Goal: Information Seeking & Learning: Learn about a topic

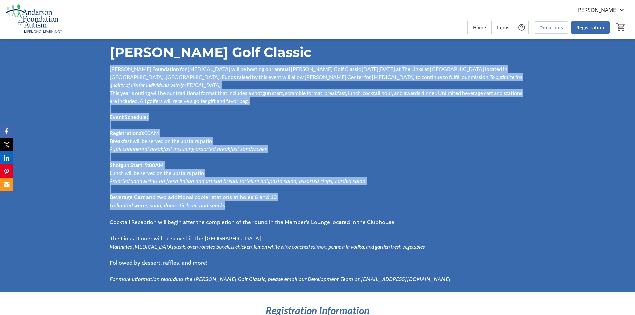
scroll to position [367, 0]
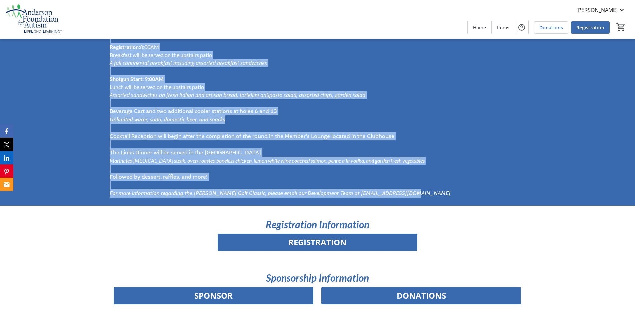
drag, startPoint x: 158, startPoint y: 116, endPoint x: 416, endPoint y: 184, distance: 267.0
click at [416, 184] on div "Anderson Foundation for Autism will be hosting our annual Anderson Golf Classic…" at bounding box center [317, 88] width 423 height 219
copy div "Anderson Foundation for Autism will be hosting our annual Anderson Golf Classic…"
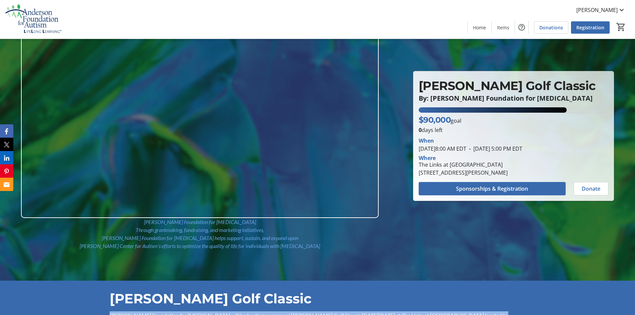
scroll to position [0, 0]
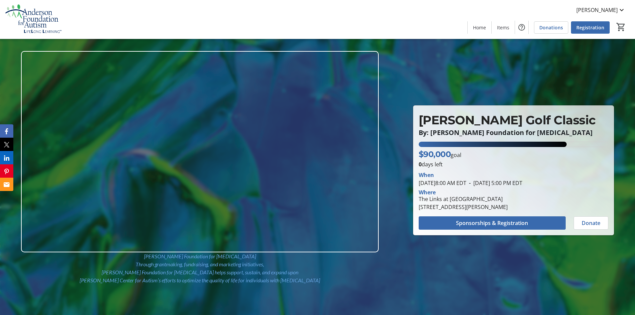
drag, startPoint x: 466, startPoint y: 179, endPoint x: 428, endPoint y: 202, distance: 44.7
click at [465, 179] on span "June 12, 2025 8:00 AM EDT" at bounding box center [443, 182] width 48 height 7
drag, startPoint x: 419, startPoint y: 207, endPoint x: 560, endPoint y: 215, distance: 141.0
click at [560, 215] on section "When June 12, 2025 8:00 AM EDT - June 12, 2025 5:00 PM EDT Where The Links at U…" at bounding box center [514, 198] width 190 height 61
copy div "153 North Parliman Road, Lagrangeville, NY 12540 Sponsorships & Registration Do…"
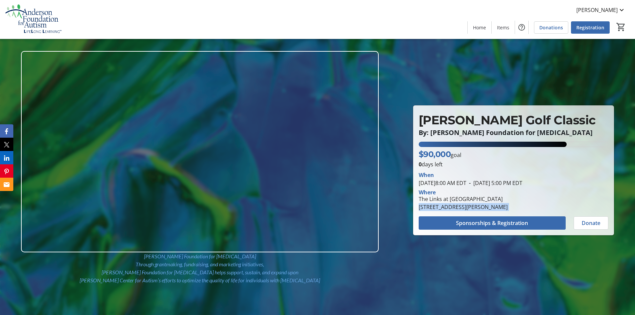
drag, startPoint x: 527, startPoint y: 207, endPoint x: 536, endPoint y: 206, distance: 9.4
click at [508, 207] on div "153 North Parliman Road, Lagrangeville, NY 12540" at bounding box center [463, 207] width 89 height 8
click at [508, 206] on div "153 North Parliman Road, Lagrangeville, NY 12540" at bounding box center [463, 207] width 89 height 8
drag, startPoint x: 544, startPoint y: 207, endPoint x: 420, endPoint y: 207, distance: 124.0
click at [420, 207] on div "153 North Parliman Road, Lagrangeville, NY 12540" at bounding box center [463, 207] width 89 height 8
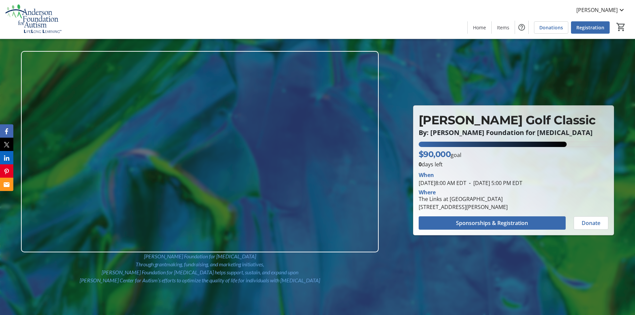
copy div "153 North Parliman Road, Lagrangeville, NY 12540"
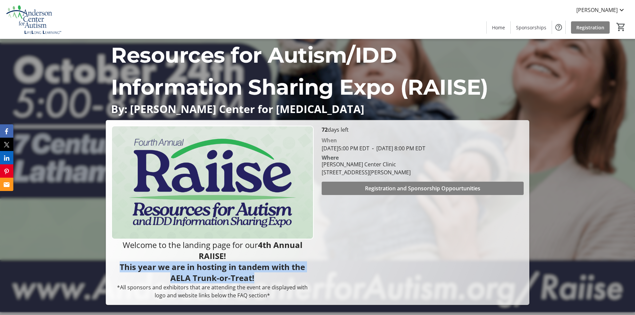
drag, startPoint x: 265, startPoint y: 277, endPoint x: 122, endPoint y: 266, distance: 143.5
click at [122, 266] on p "This year we are in hosting in tandem with the AELA Trunk-or-Treat!" at bounding box center [212, 272] width 202 height 22
copy strong "This year we are in hosting in tandem with the AELA Trunk-or-Treat!"
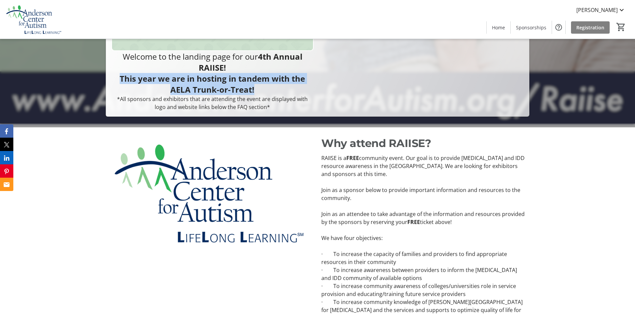
scroll to position [200, 0]
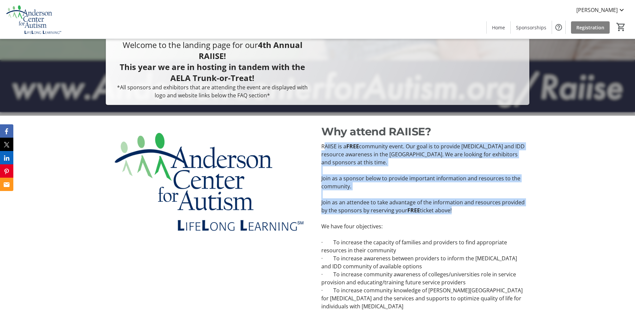
drag, startPoint x: 324, startPoint y: 144, endPoint x: 459, endPoint y: 214, distance: 152.2
click at [459, 214] on div "RAIISE is a FREE community event. Our goal is to provide autism and IDD resourc…" at bounding box center [423, 226] width 204 height 168
copy div "AIISE is a FREE community event. Our goal is to provide autism and IDD resource…"
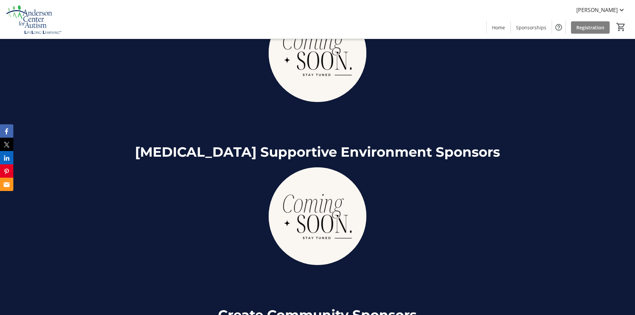
scroll to position [2934, 0]
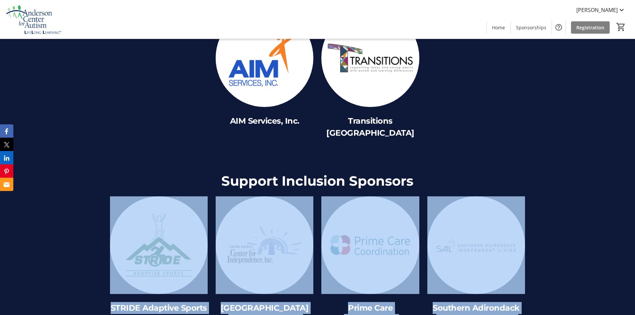
scroll to position [3067, 0]
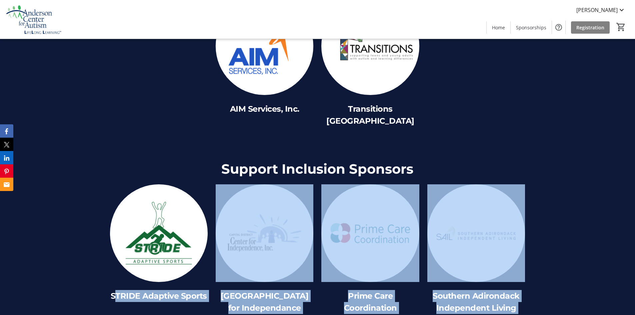
drag, startPoint x: 443, startPoint y: 197, endPoint x: 118, endPoint y: 235, distance: 327.7
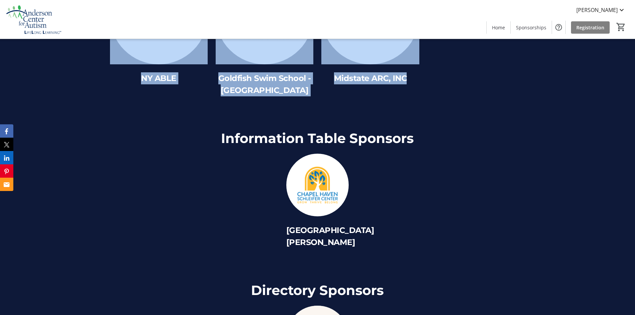
scroll to position [3734, 0]
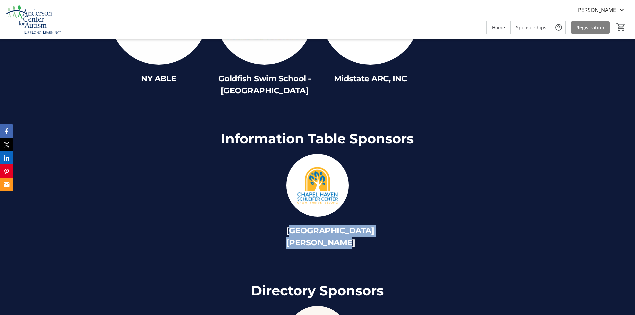
drag, startPoint x: 359, startPoint y: 199, endPoint x: 293, endPoint y: 169, distance: 72.5
click at [290, 226] on span "[GEOGRAPHIC_DATA][PERSON_NAME]" at bounding box center [330, 237] width 88 height 22
drag, startPoint x: 290, startPoint y: 169, endPoint x: 341, endPoint y: 203, distance: 60.4
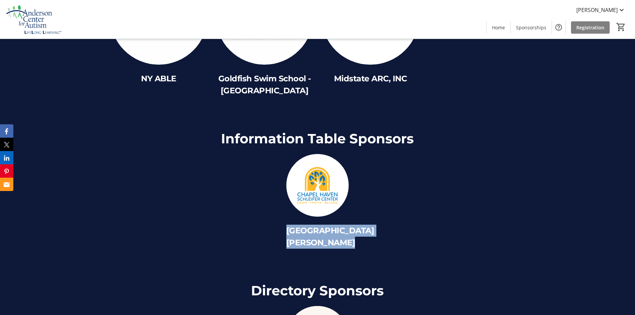
copy div "[GEOGRAPHIC_DATA][PERSON_NAME]"
